Goal: Download file/media

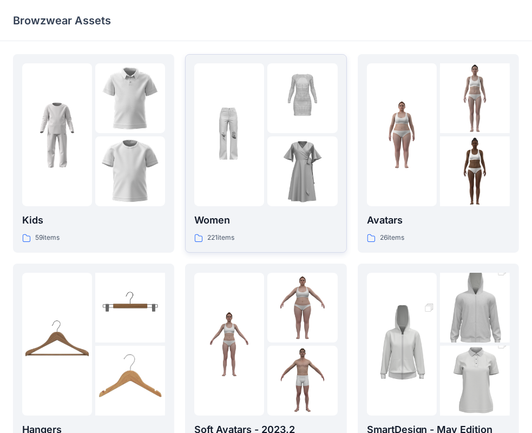
click at [289, 249] on link "Women 221 items" at bounding box center [265, 153] width 161 height 199
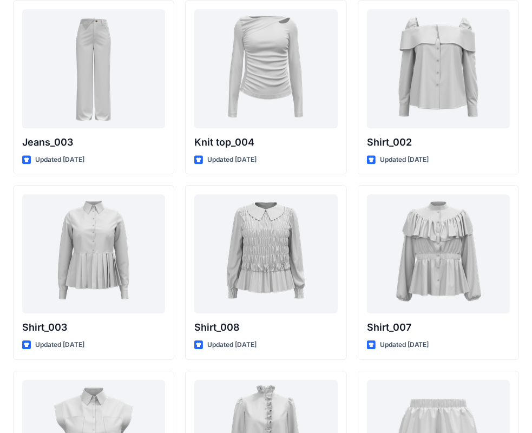
scroll to position [4641, 0]
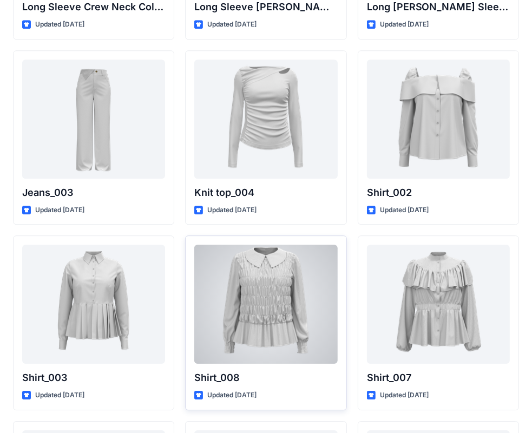
click at [256, 292] on div at bounding box center [265, 304] width 143 height 119
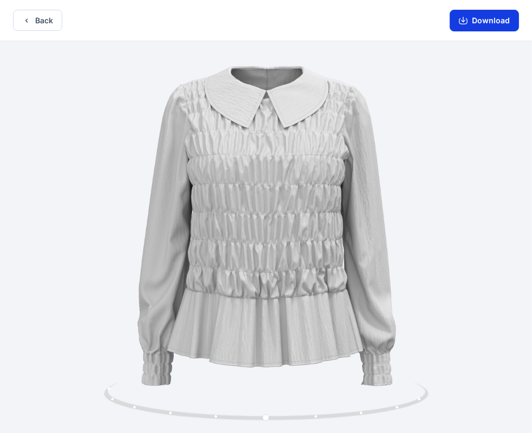
click at [478, 26] on button "Download" at bounding box center [484, 21] width 69 height 22
click at [487, 23] on button "Download" at bounding box center [484, 21] width 69 height 22
click at [464, 26] on button "Download" at bounding box center [484, 21] width 69 height 22
drag, startPoint x: 164, startPoint y: 5, endPoint x: 9, endPoint y: 21, distance: 156.2
click at [0, 19] on html "Back Download Version History" at bounding box center [266, 217] width 532 height 435
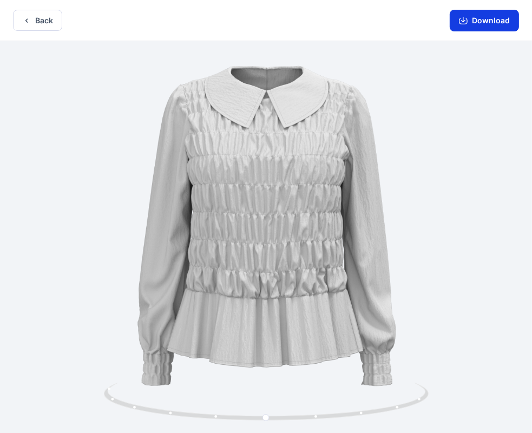
click at [496, 19] on button "Download" at bounding box center [484, 21] width 69 height 22
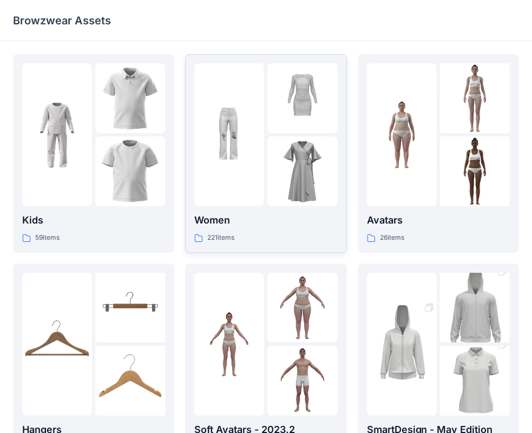
click at [258, 191] on div at bounding box center [229, 134] width 70 height 143
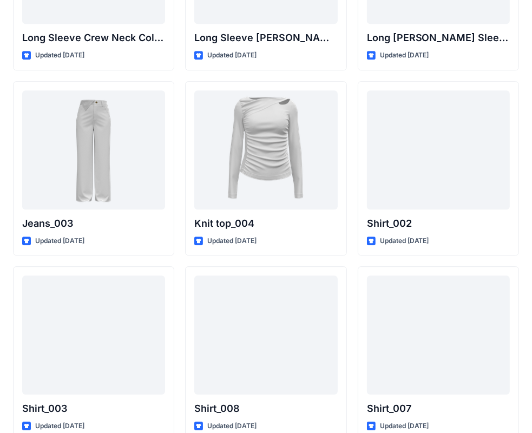
scroll to position [4683, 0]
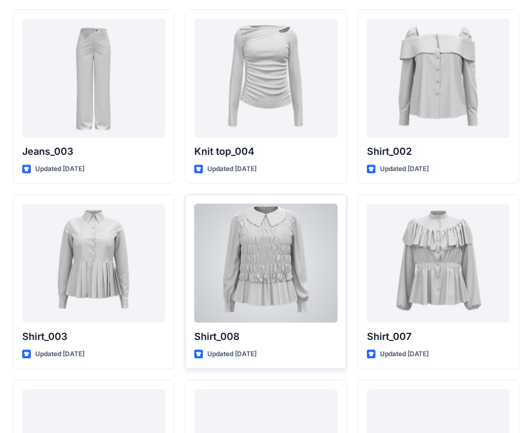
click at [276, 265] on div at bounding box center [265, 263] width 143 height 119
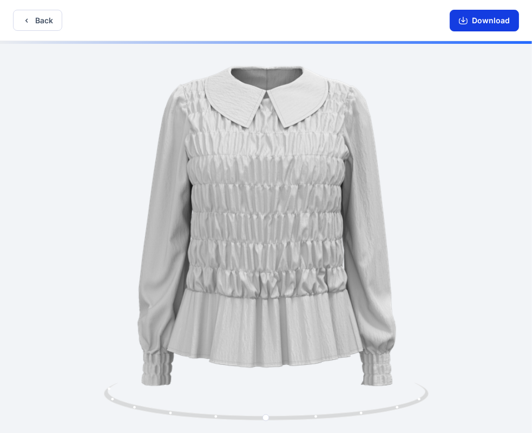
click at [473, 21] on button "Download" at bounding box center [484, 21] width 69 height 22
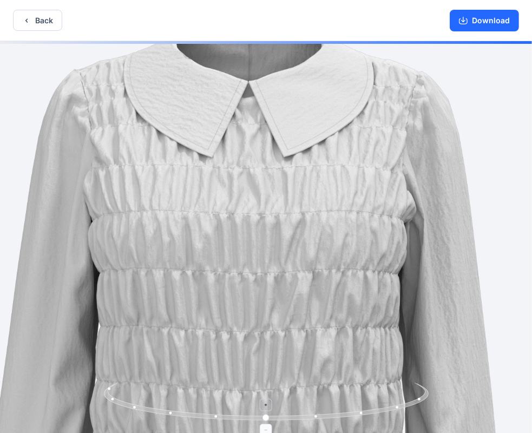
drag, startPoint x: 312, startPoint y: 240, endPoint x: 295, endPoint y: 387, distance: 147.7
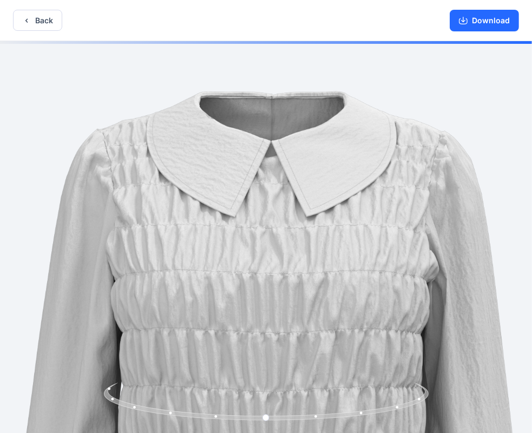
click at [299, 335] on img at bounding box center [271, 439] width 797 height 797
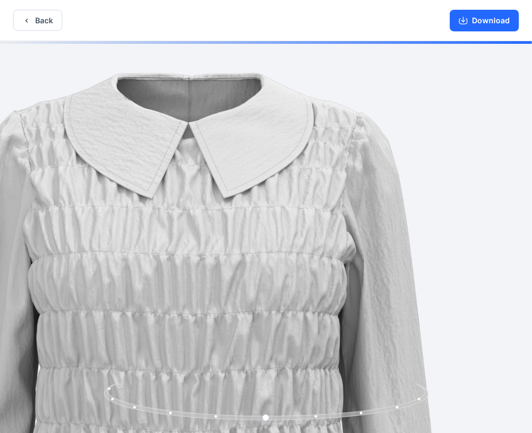
drag, startPoint x: 336, startPoint y: 291, endPoint x: 374, endPoint y: 152, distance: 144.4
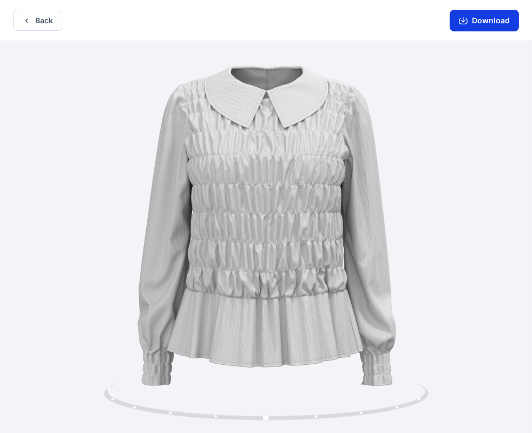
click at [492, 29] on button "Download" at bounding box center [484, 21] width 69 height 22
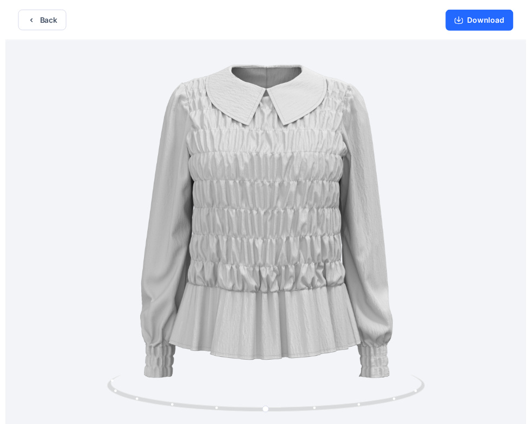
scroll to position [2, 0]
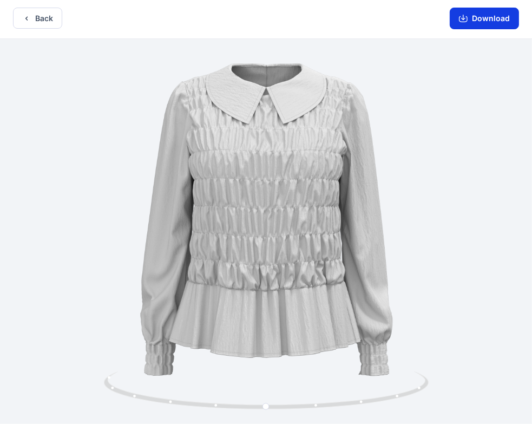
click at [488, 20] on button "Download" at bounding box center [484, 19] width 69 height 22
click at [484, 24] on button "Download" at bounding box center [484, 19] width 69 height 22
click at [47, 18] on button "Back" at bounding box center [37, 18] width 49 height 21
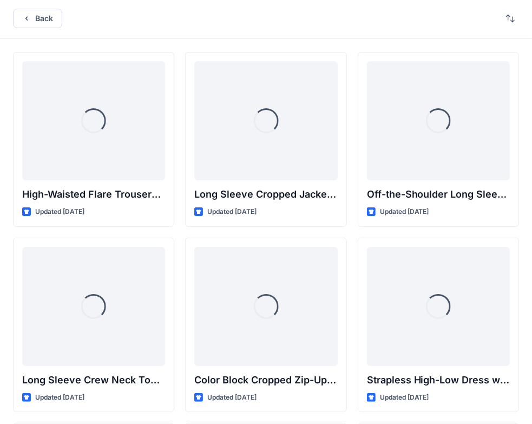
scroll to position [4682, 0]
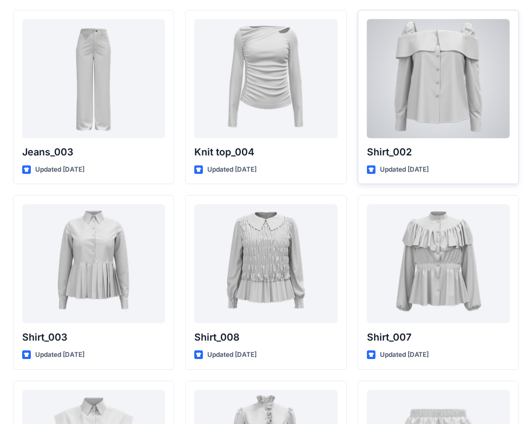
click at [464, 64] on div at bounding box center [438, 78] width 143 height 119
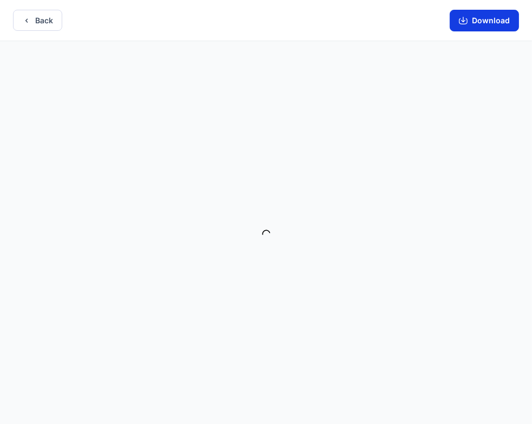
click at [487, 19] on button "Download" at bounding box center [484, 21] width 69 height 22
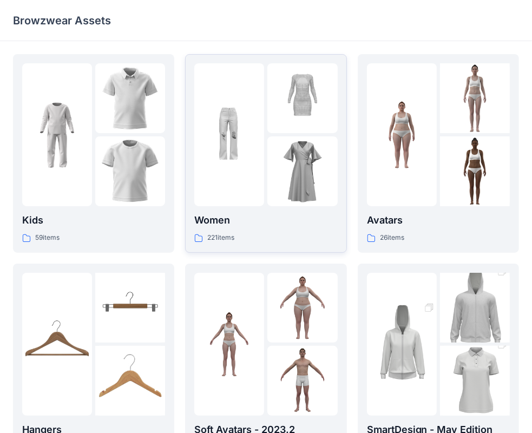
click at [295, 214] on p "Women" at bounding box center [265, 220] width 143 height 15
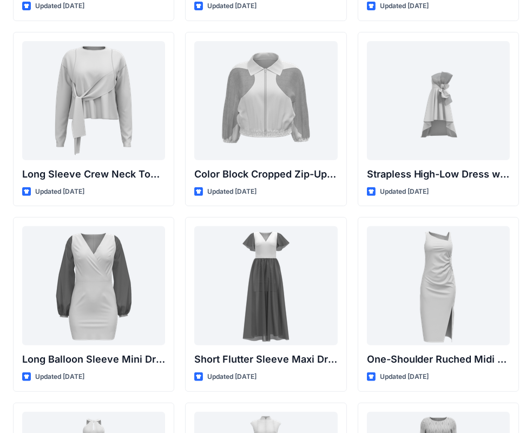
scroll to position [145, 0]
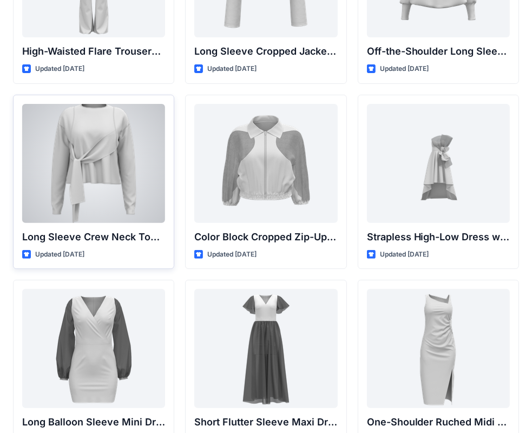
click at [139, 160] on div at bounding box center [93, 163] width 143 height 119
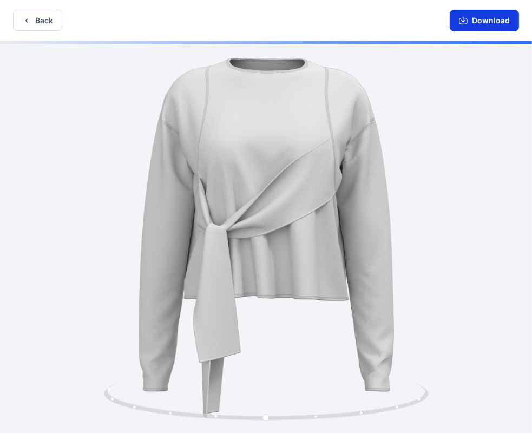
click at [491, 23] on button "Download" at bounding box center [484, 21] width 69 height 22
